Goal: Task Accomplishment & Management: Manage account settings

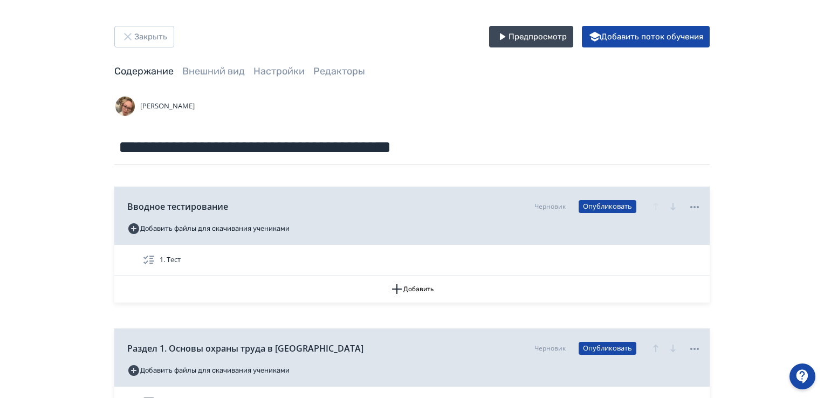
scroll to position [323, 0]
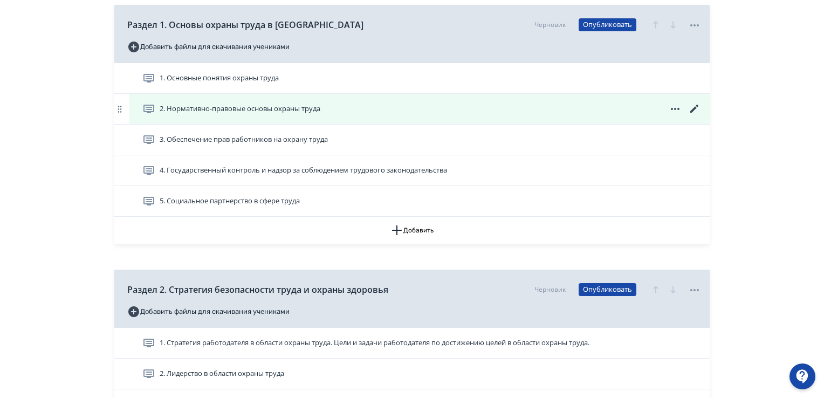
click at [692, 107] on icon at bounding box center [694, 108] width 13 height 13
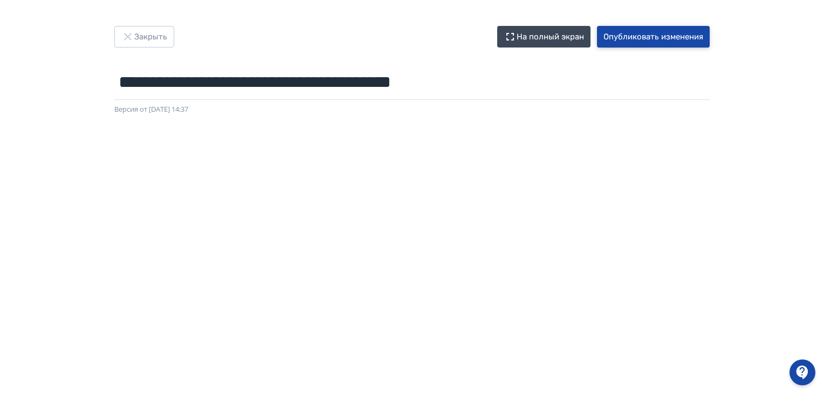
click at [669, 39] on button "Опубликовать изменения" at bounding box center [653, 37] width 113 height 22
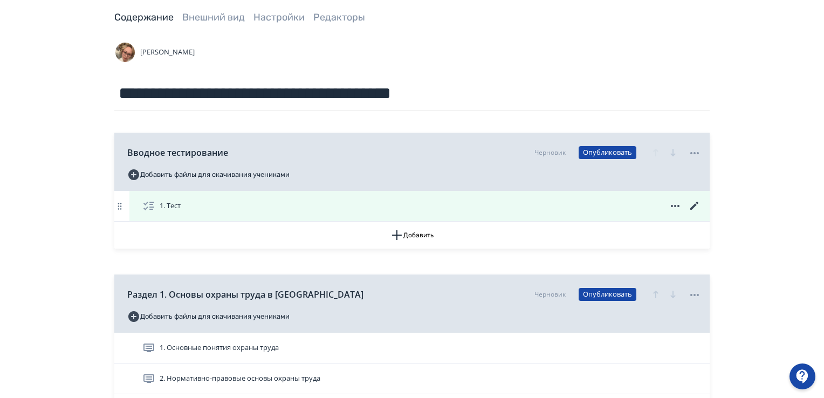
scroll to position [216, 0]
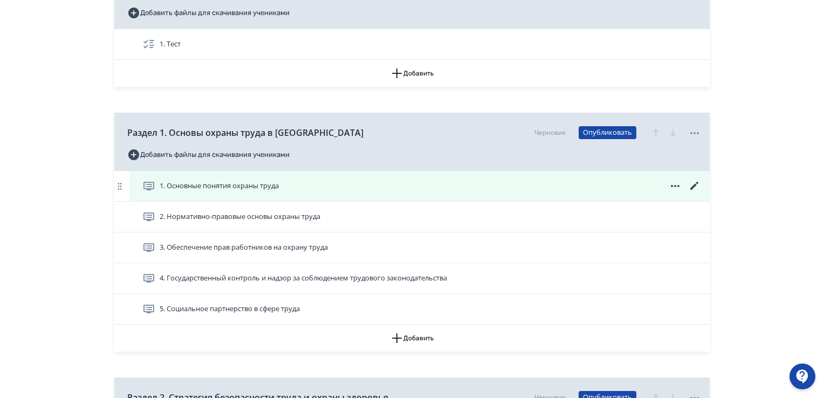
click at [238, 183] on span "1. Основные понятия охраны труда" at bounding box center [219, 186] width 119 height 11
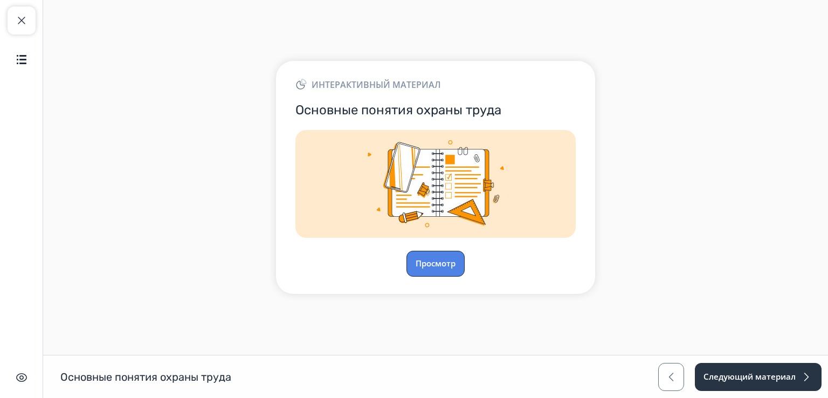
click at [449, 266] on button "Просмотр" at bounding box center [435, 264] width 58 height 26
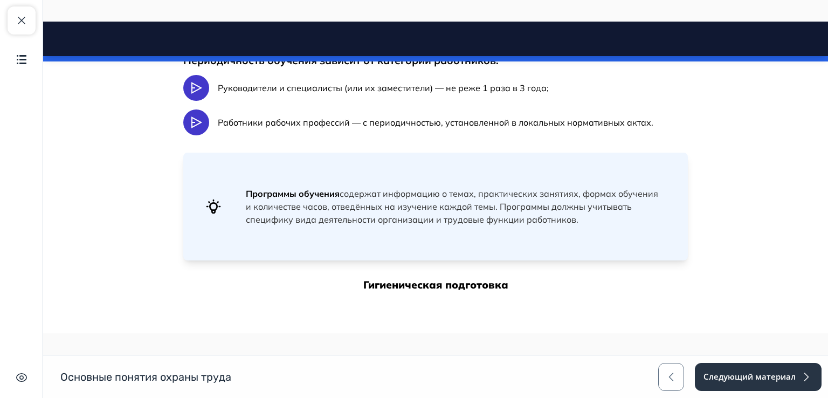
scroll to position [2614, 0]
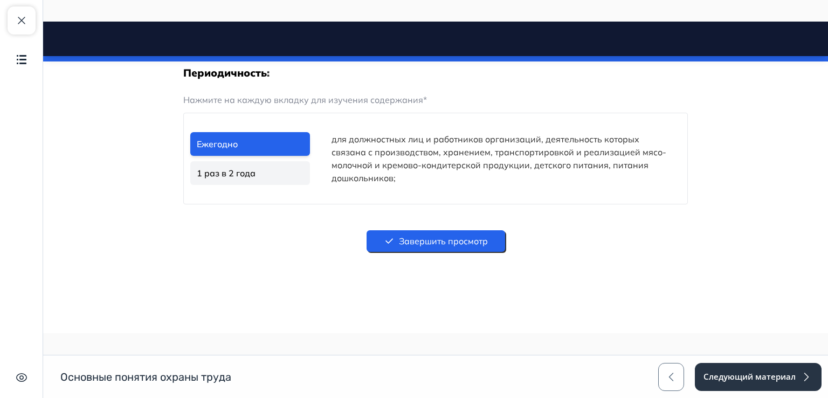
drag, startPoint x: 824, startPoint y: 46, endPoint x: 732, endPoint y: 356, distance: 323.4
click at [788, 372] on button "Следующий материал" at bounding box center [758, 377] width 128 height 28
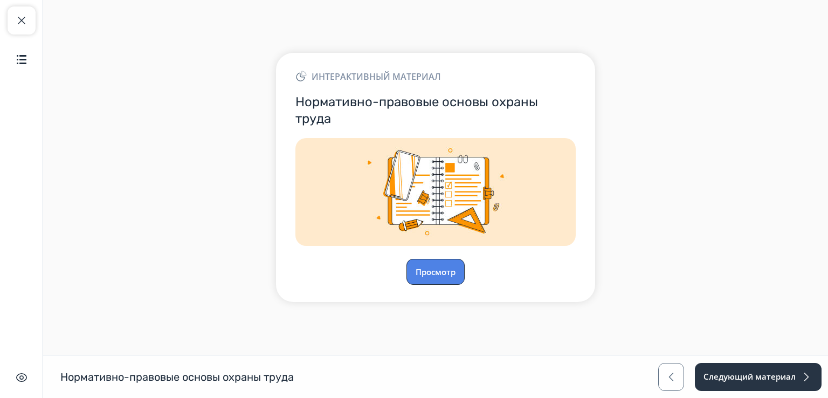
click at [440, 272] on button "Просмотр" at bounding box center [435, 272] width 58 height 26
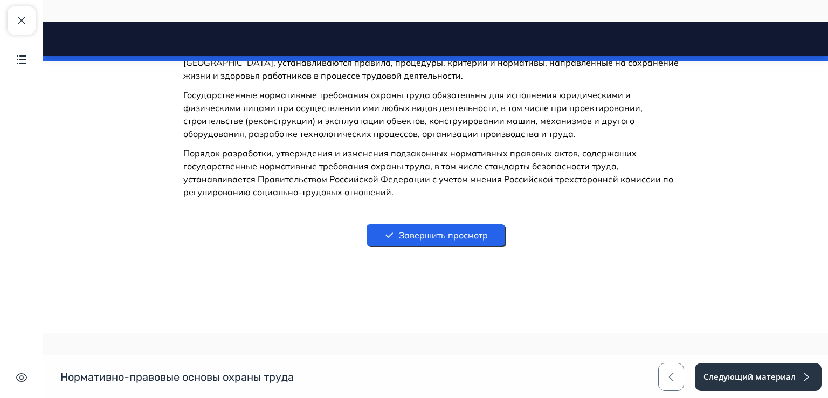
scroll to position [1193, 0]
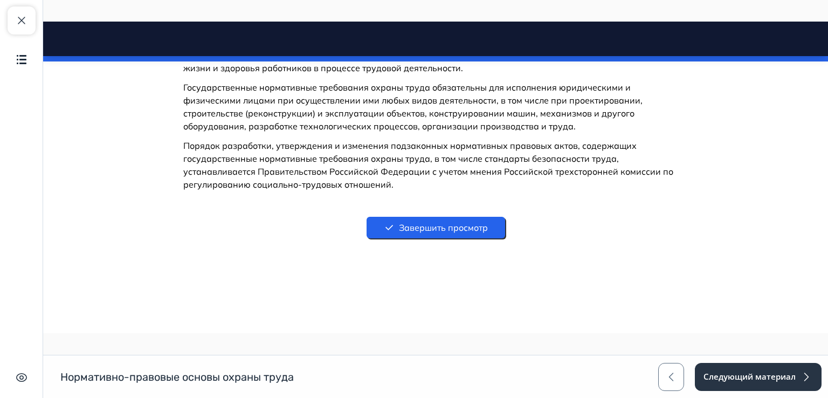
drag, startPoint x: 825, startPoint y: 71, endPoint x: 871, endPoint y: 380, distance: 311.8
click at [787, 374] on button "Следующий материал" at bounding box center [758, 377] width 128 height 28
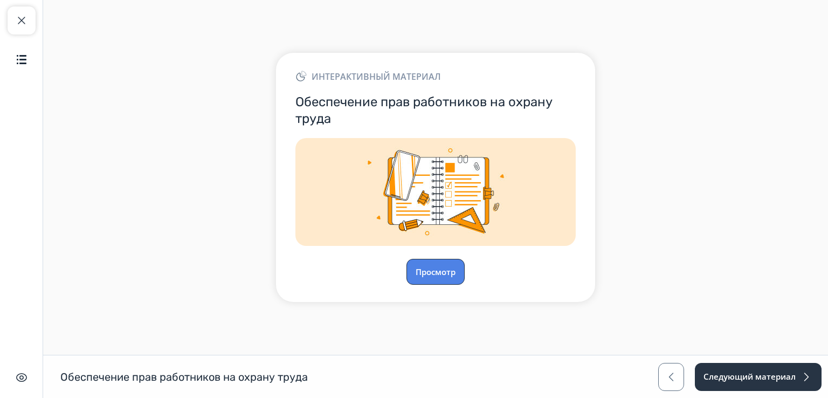
click at [438, 272] on button "Просмотр" at bounding box center [435, 272] width 58 height 26
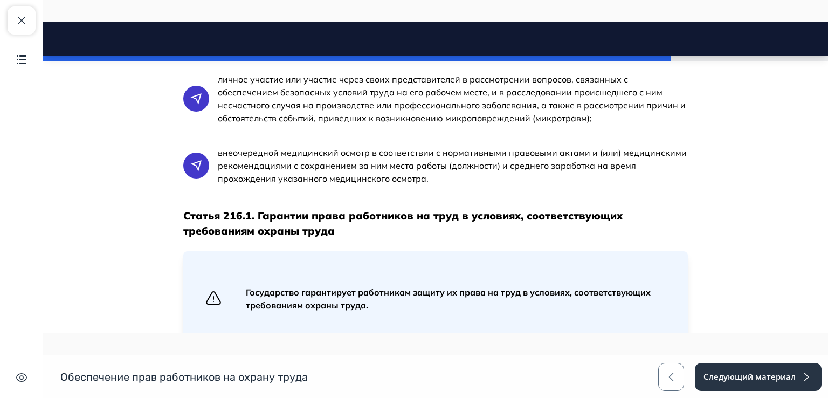
scroll to position [1869, 0]
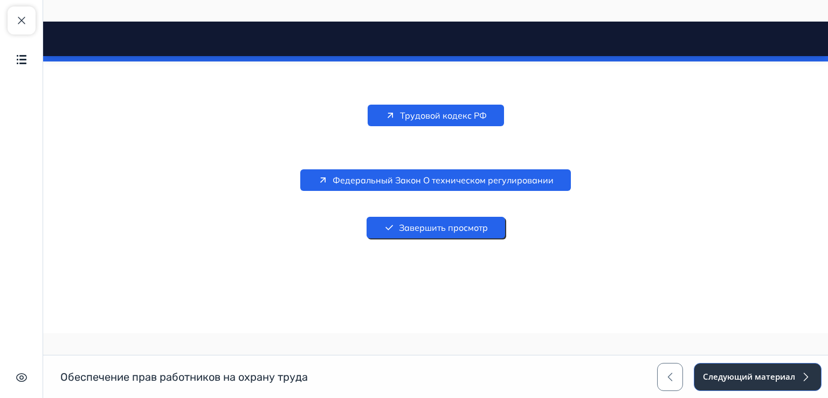
click at [772, 374] on button "Следующий материал" at bounding box center [758, 377] width 128 height 28
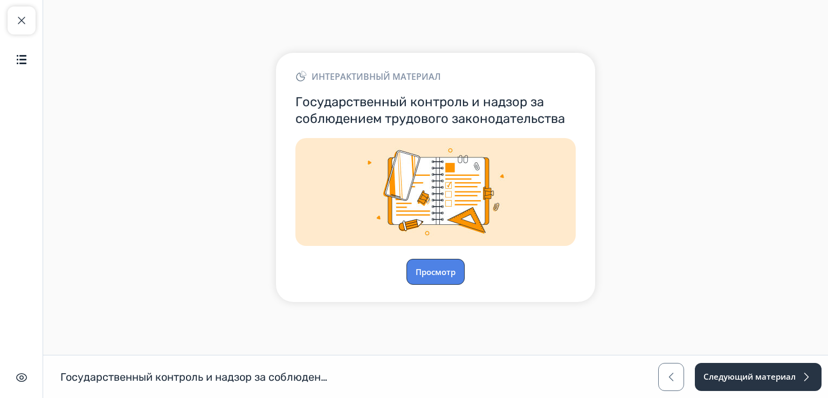
click at [449, 278] on button "Просмотр" at bounding box center [435, 272] width 58 height 26
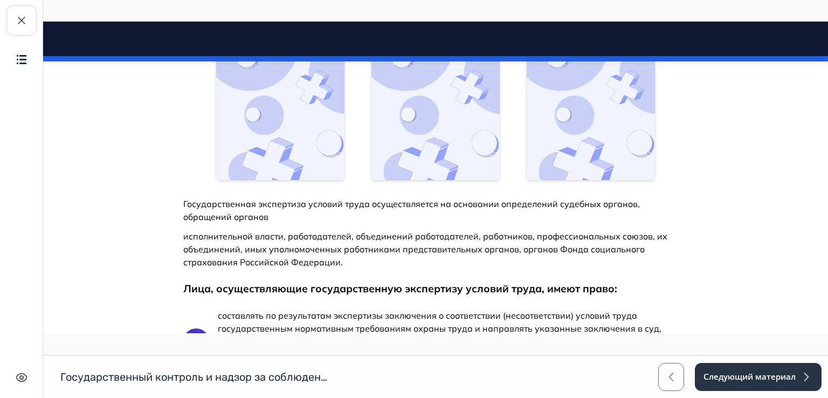
scroll to position [2622, 0]
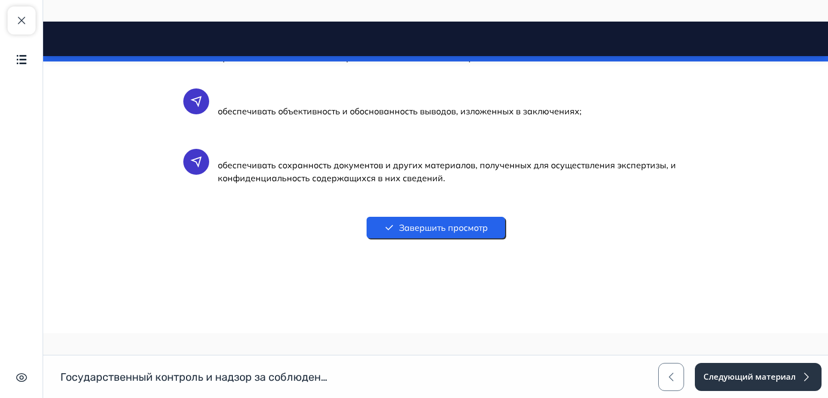
drag, startPoint x: 824, startPoint y: 42, endPoint x: 848, endPoint y: 392, distance: 351.8
click at [795, 376] on button "Следующий материал" at bounding box center [758, 377] width 128 height 28
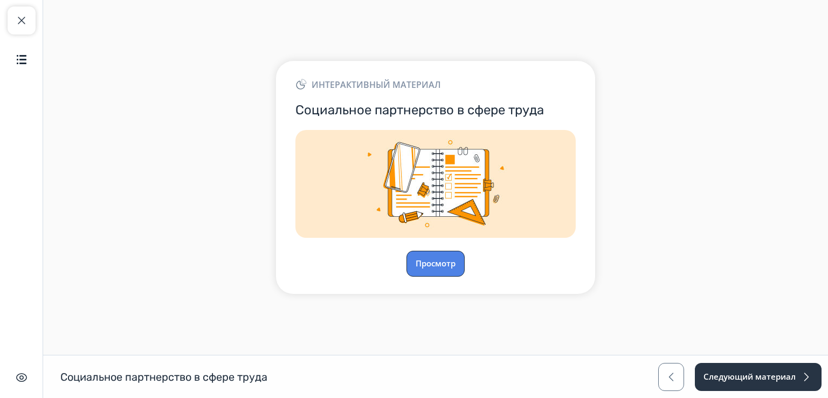
click at [433, 264] on button "Просмотр" at bounding box center [435, 264] width 58 height 26
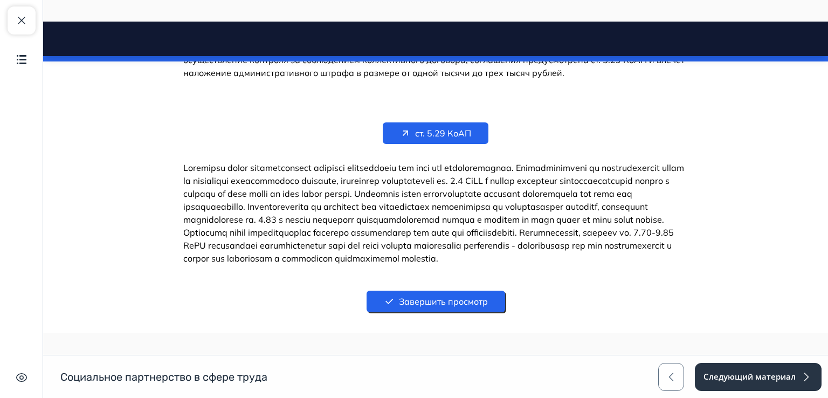
scroll to position [8264, 0]
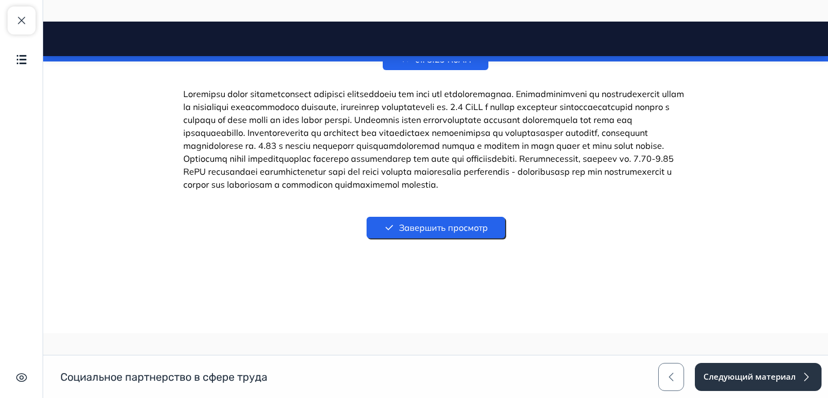
drag, startPoint x: 825, startPoint y: 40, endPoint x: 858, endPoint y: 367, distance: 328.4
click at [770, 376] on button "Следующий материал" at bounding box center [758, 377] width 128 height 28
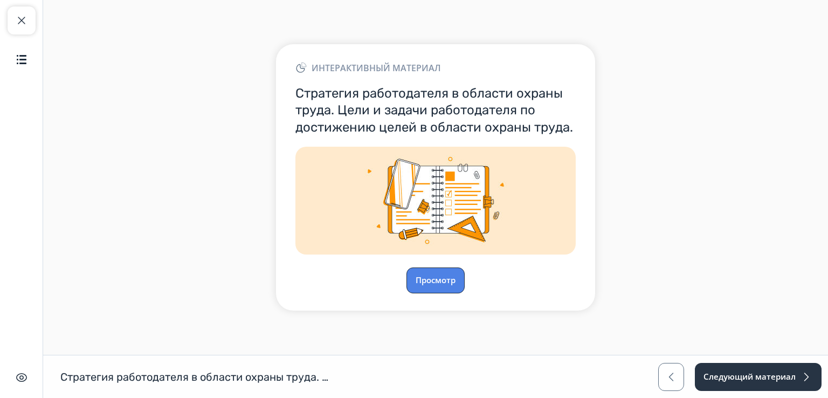
click at [442, 280] on button "Просмотр" at bounding box center [435, 280] width 58 height 26
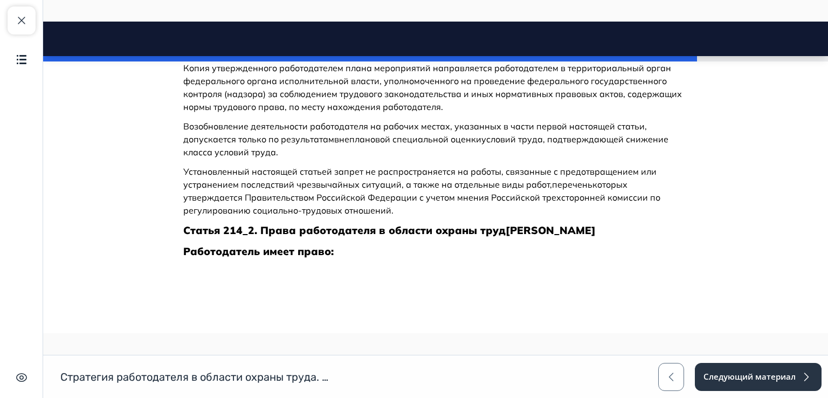
scroll to position [1646, 0]
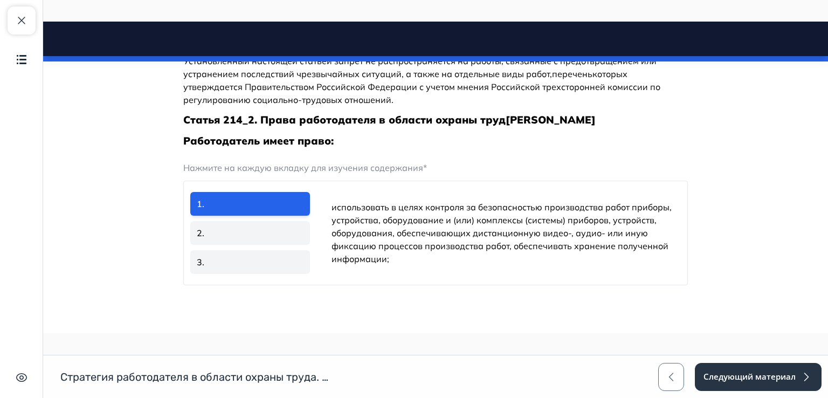
drag, startPoint x: 825, startPoint y: 45, endPoint x: 645, endPoint y: 355, distance: 358.8
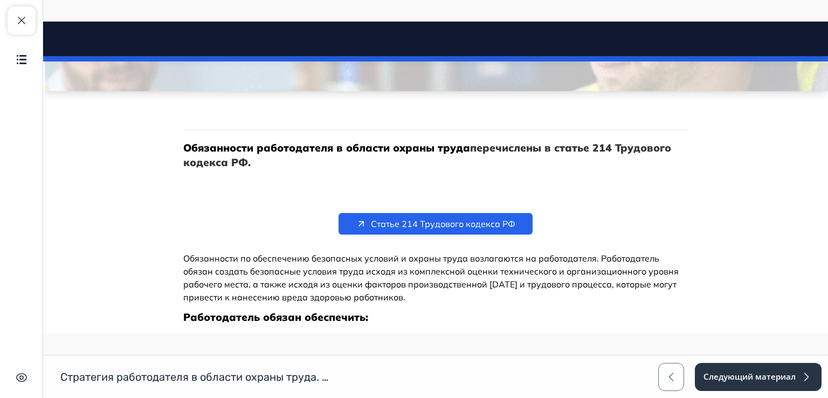
scroll to position [0, 0]
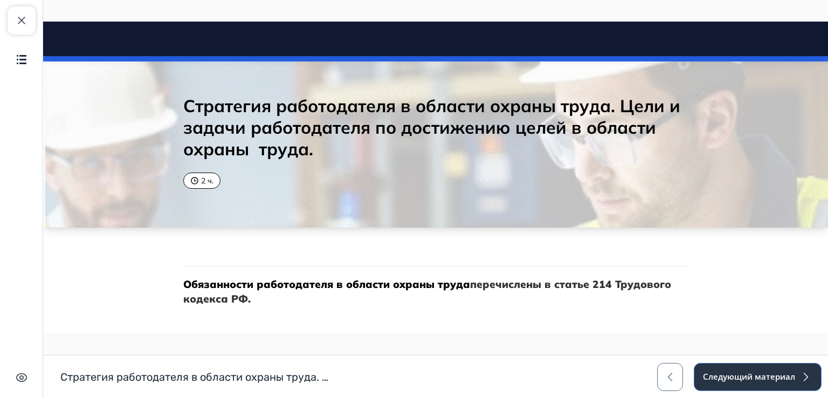
click at [780, 380] on button "Следующий материал" at bounding box center [758, 377] width 128 height 28
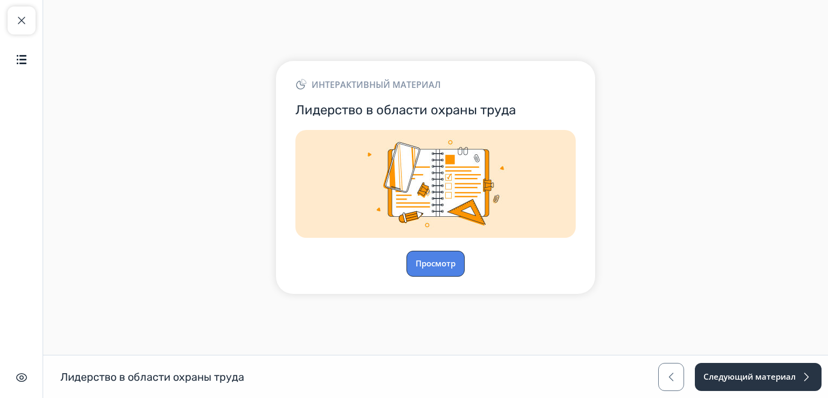
click at [433, 263] on button "Просмотр" at bounding box center [435, 264] width 58 height 26
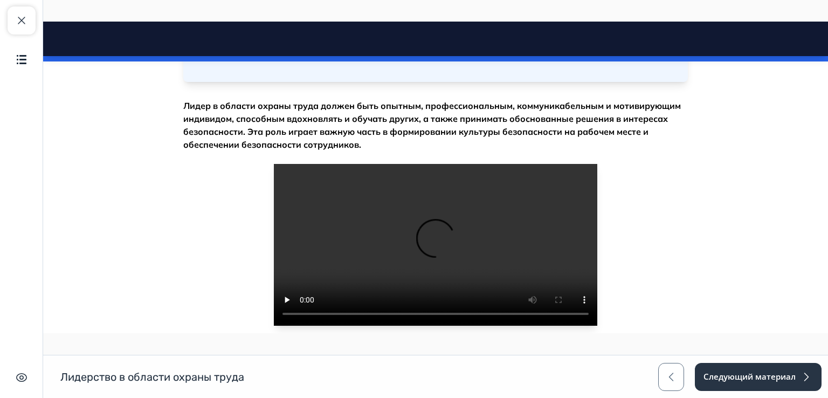
scroll to position [1534, 0]
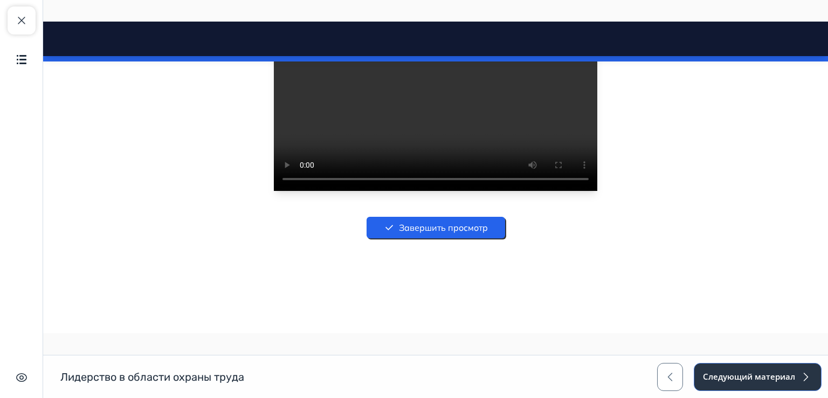
drag, startPoint x: 796, startPoint y: 375, endPoint x: 788, endPoint y: 395, distance: 20.8
click at [788, 375] on button "Следующий материал" at bounding box center [758, 377] width 128 height 28
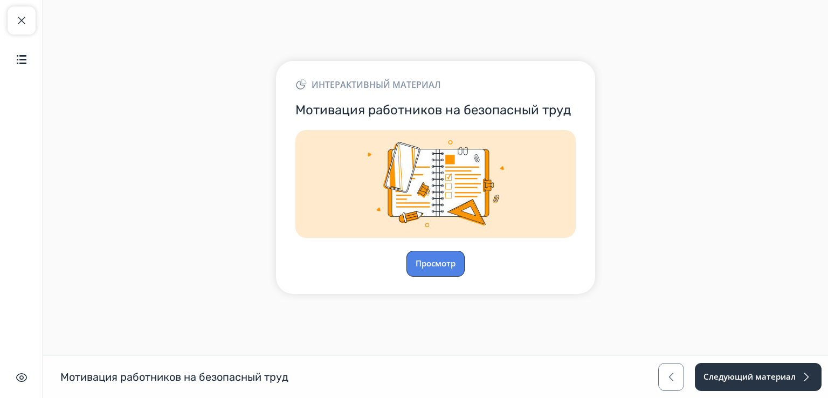
click at [432, 263] on button "Просмотр" at bounding box center [435, 264] width 58 height 26
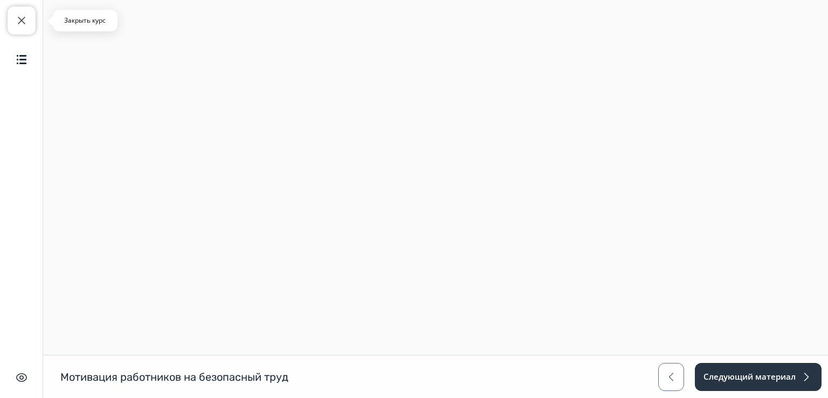
click at [19, 25] on span "button" at bounding box center [21, 20] width 13 height 13
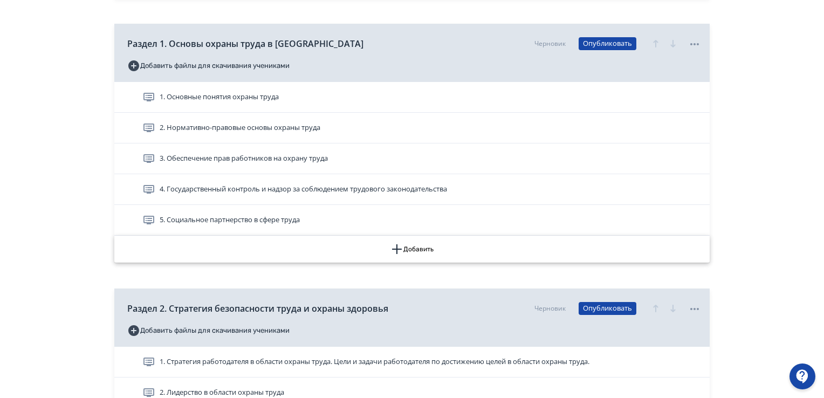
scroll to position [323, 0]
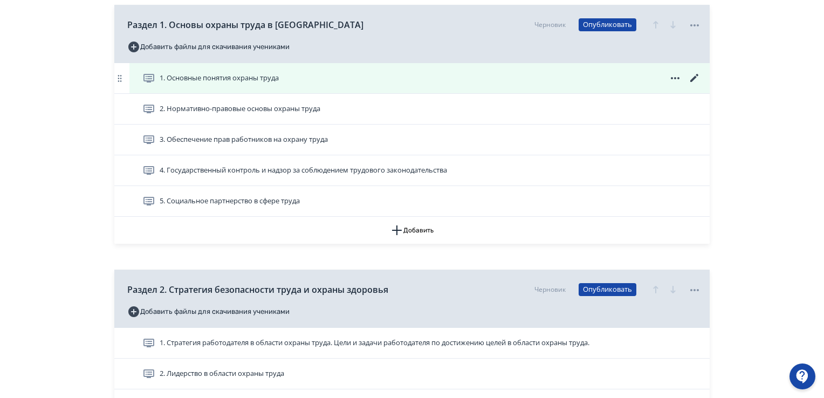
click at [221, 77] on span "1. Основные понятия охраны труда" at bounding box center [219, 78] width 119 height 11
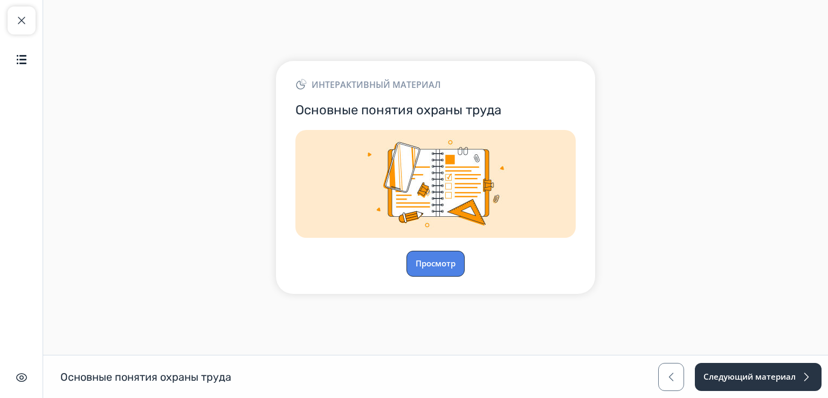
click at [459, 255] on button "Просмотр" at bounding box center [435, 264] width 58 height 26
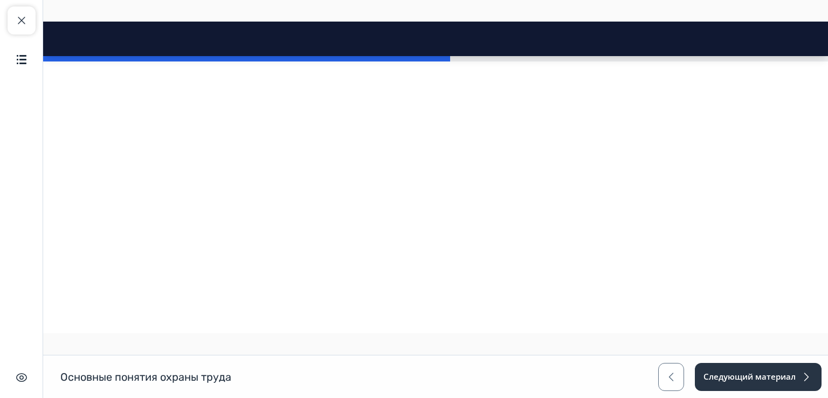
scroll to position [2614, 0]
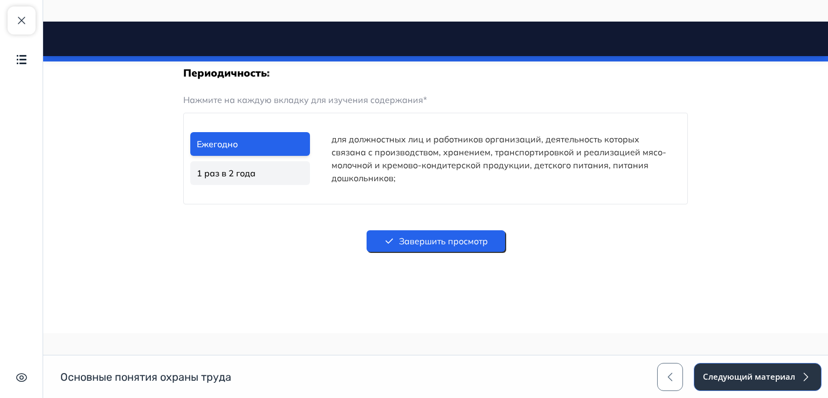
drag, startPoint x: 780, startPoint y: 377, endPoint x: 784, endPoint y: 373, distance: 6.1
click at [781, 376] on button "Следующий материал" at bounding box center [758, 377] width 128 height 28
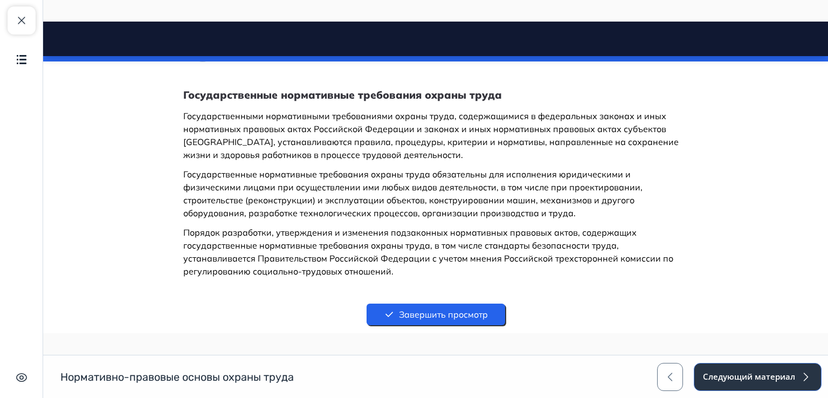
scroll to position [1193, 0]
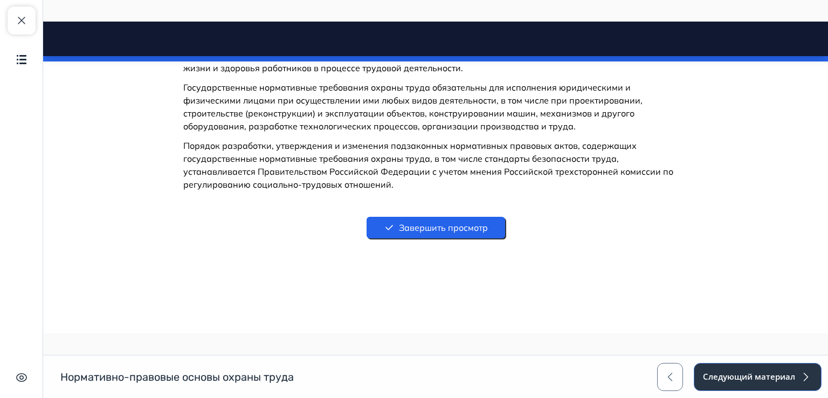
click at [769, 374] on button "Следующий материал" at bounding box center [758, 377] width 128 height 28
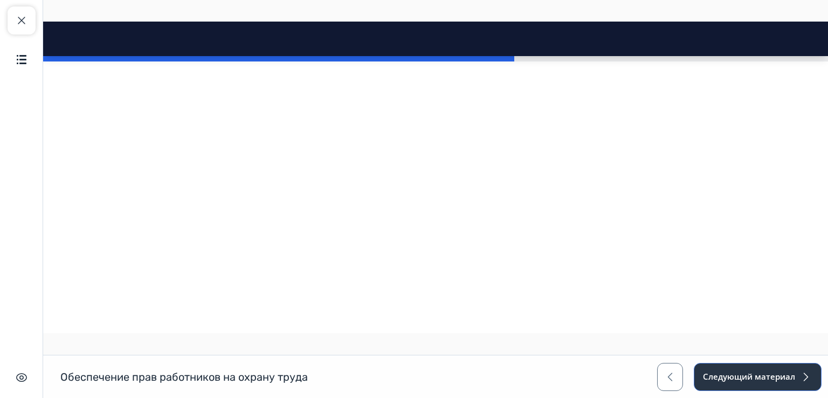
scroll to position [1869, 0]
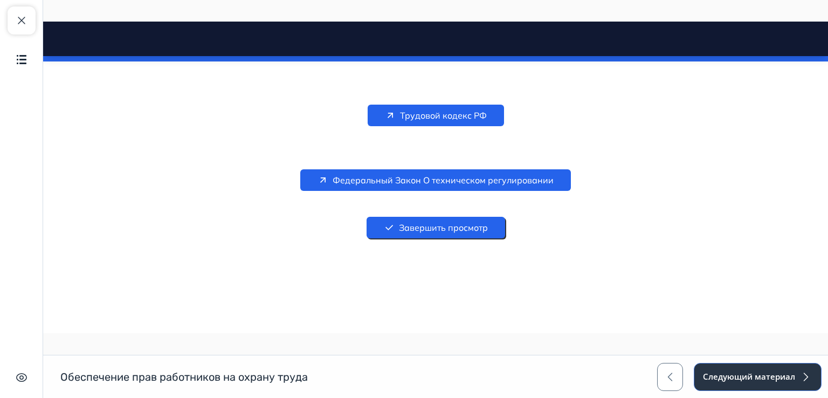
drag, startPoint x: 795, startPoint y: 377, endPoint x: 798, endPoint y: 369, distance: 8.7
click at [797, 374] on button "Следующий материал" at bounding box center [758, 377] width 128 height 28
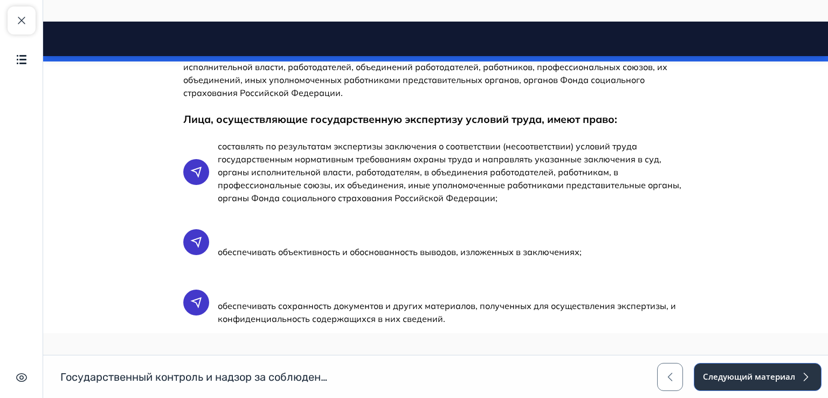
scroll to position [2622, 0]
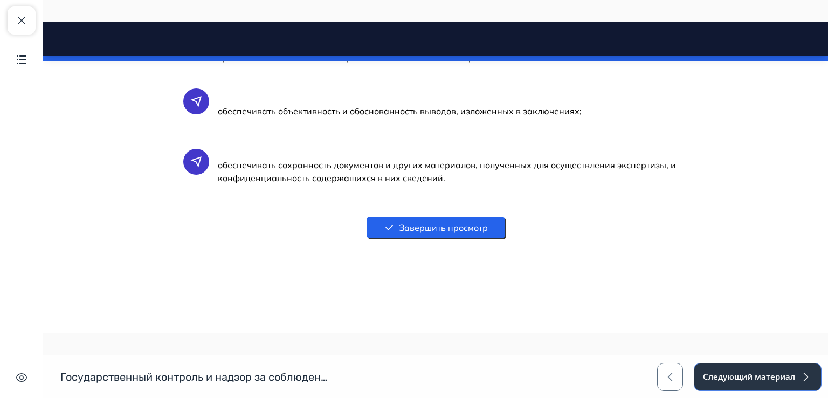
drag, startPoint x: 826, startPoint y: 48, endPoint x: 840, endPoint y: 388, distance: 340.5
click at [790, 368] on button "Следующий материал" at bounding box center [758, 377] width 128 height 28
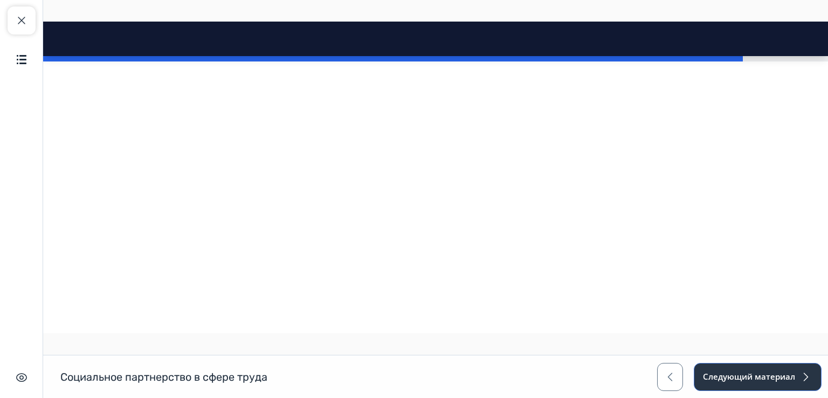
scroll to position [8264, 0]
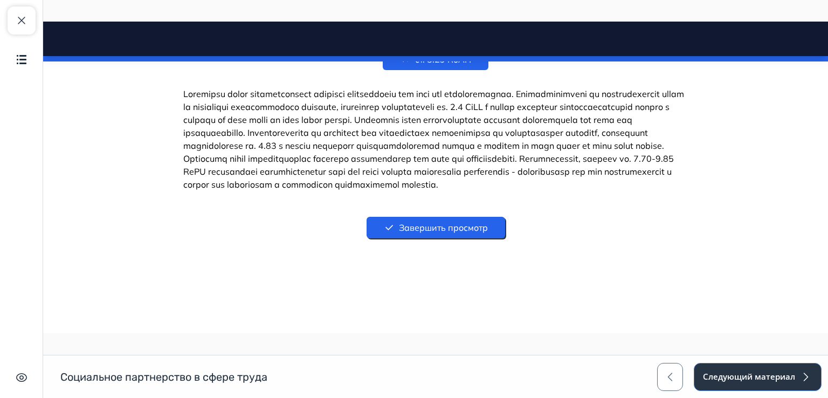
drag, startPoint x: 825, startPoint y: 37, endPoint x: 864, endPoint y: 362, distance: 327.9
click at [774, 378] on button "Следующий материал" at bounding box center [758, 377] width 128 height 28
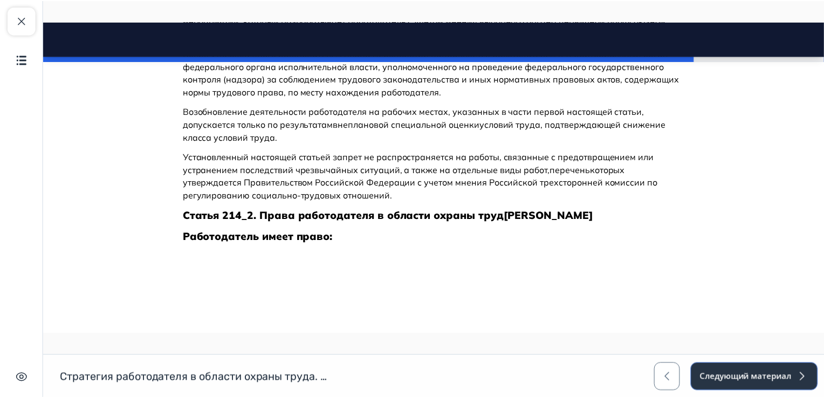
scroll to position [1646, 0]
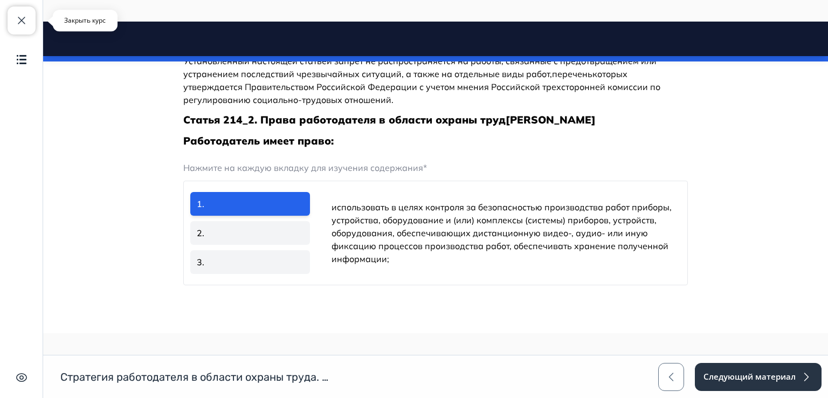
click at [19, 17] on span "button" at bounding box center [21, 20] width 13 height 13
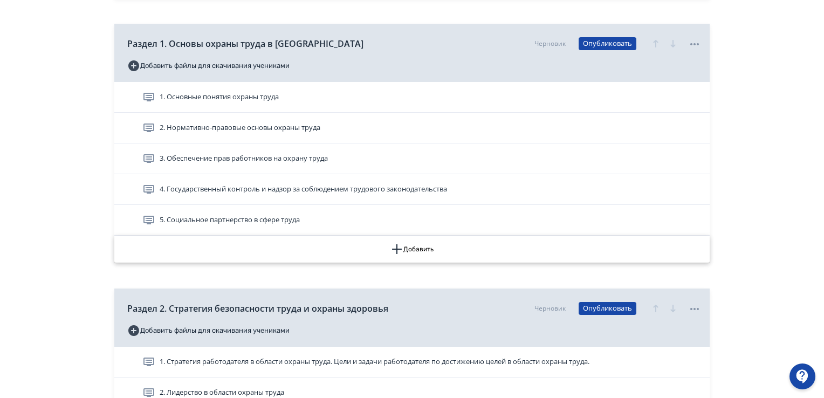
scroll to position [323, 0]
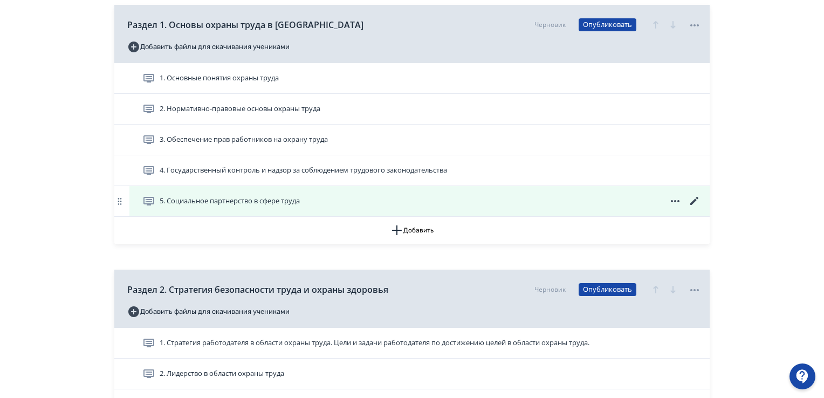
click at [262, 203] on span "5. Социальное партнерство в сфере труда" at bounding box center [230, 201] width 140 height 11
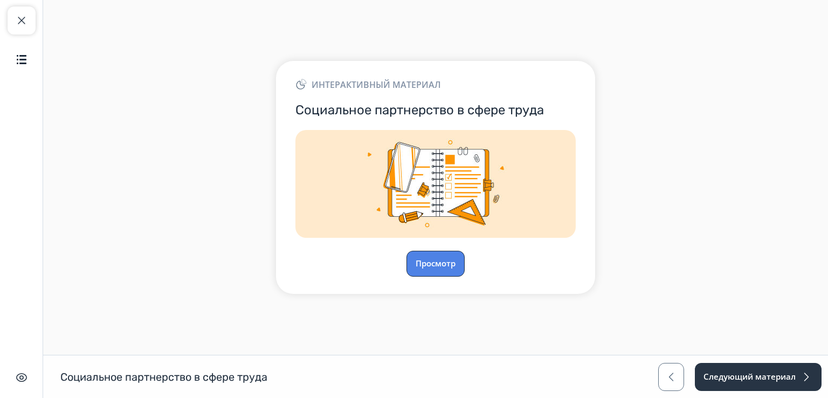
click at [441, 264] on button "Просмотр" at bounding box center [435, 264] width 58 height 26
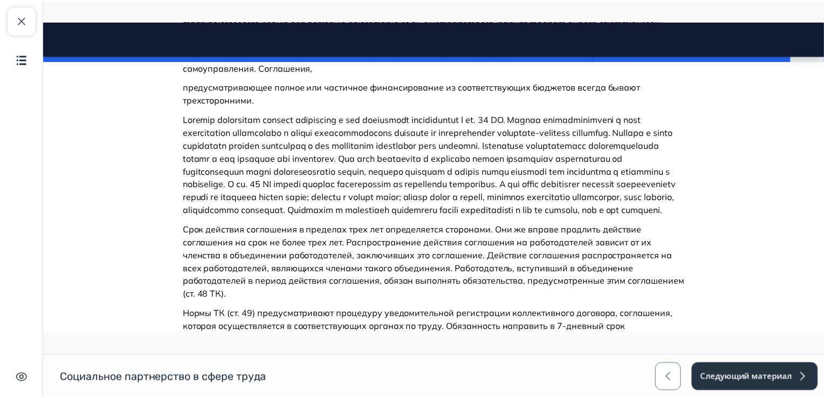
scroll to position [8264, 0]
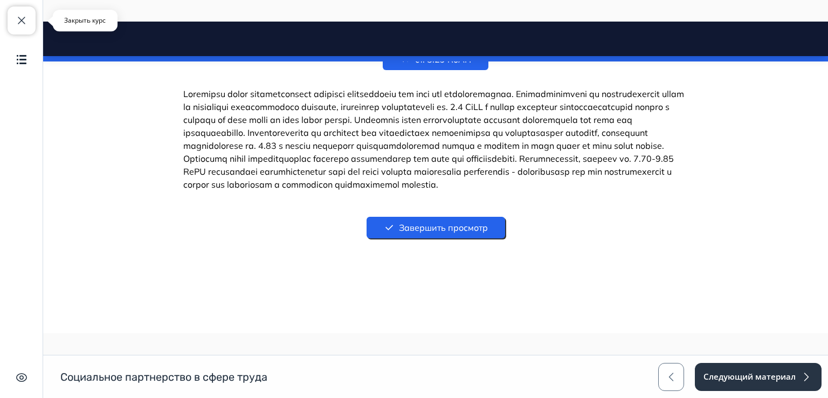
click at [19, 15] on span "button" at bounding box center [21, 20] width 13 height 13
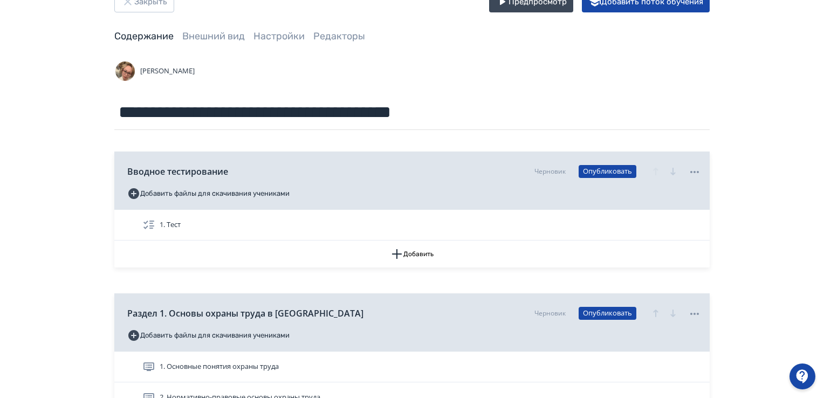
scroll to position [54, 0]
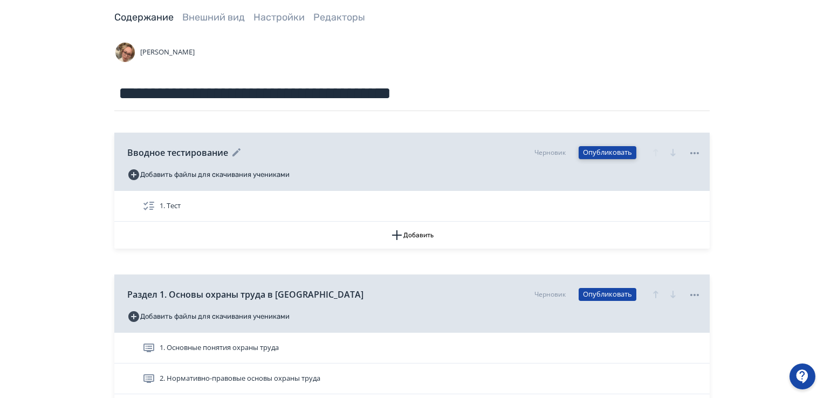
click at [611, 151] on button "Опубликовать" at bounding box center [607, 152] width 58 height 13
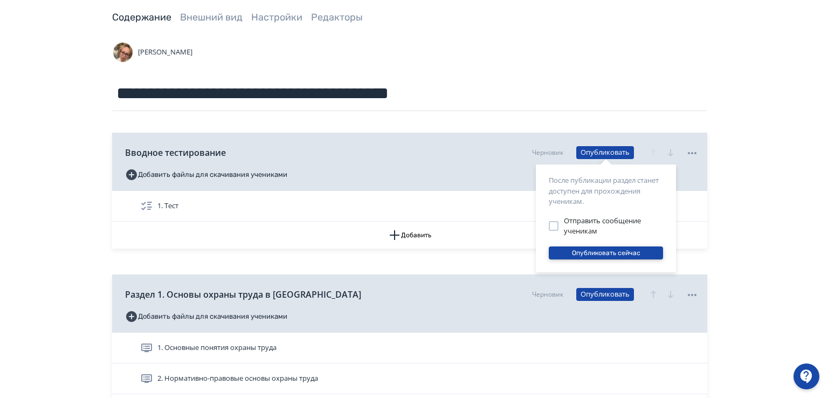
click at [612, 253] on button "Опубликовать сейчас" at bounding box center [606, 252] width 114 height 13
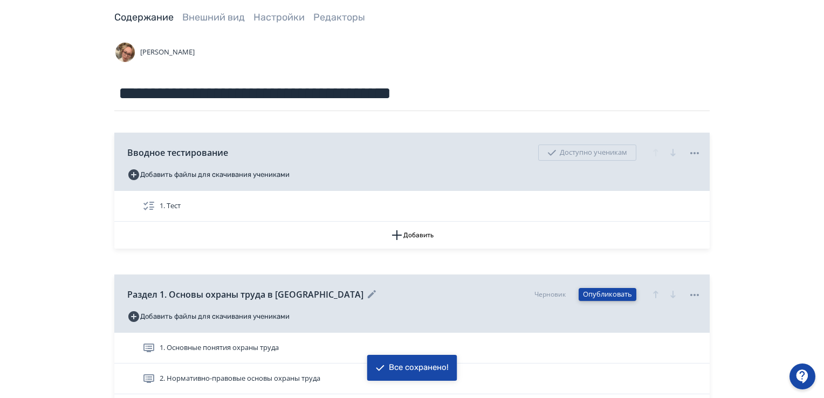
click at [611, 294] on button "Опубликовать" at bounding box center [607, 294] width 58 height 13
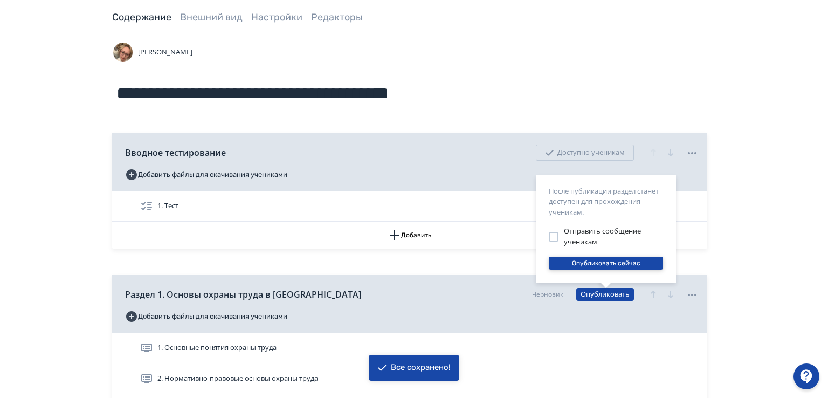
click at [610, 261] on button "Опубликовать сейчас" at bounding box center [606, 263] width 114 height 13
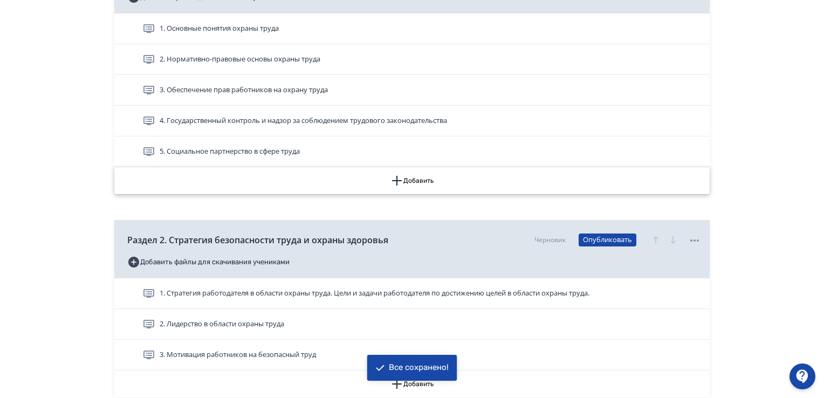
scroll to position [431, 0]
